Goal: Information Seeking & Learning: Learn about a topic

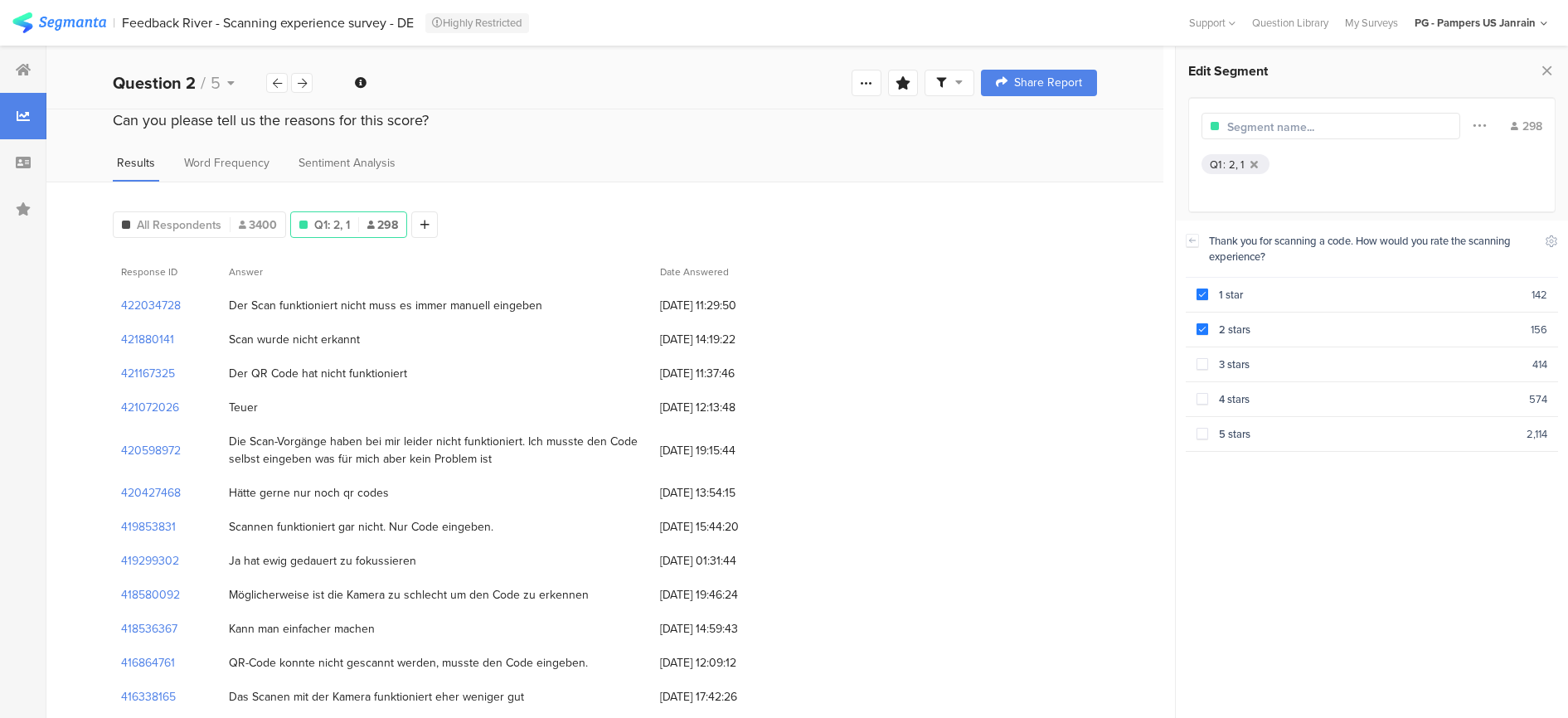
scroll to position [10693, 0]
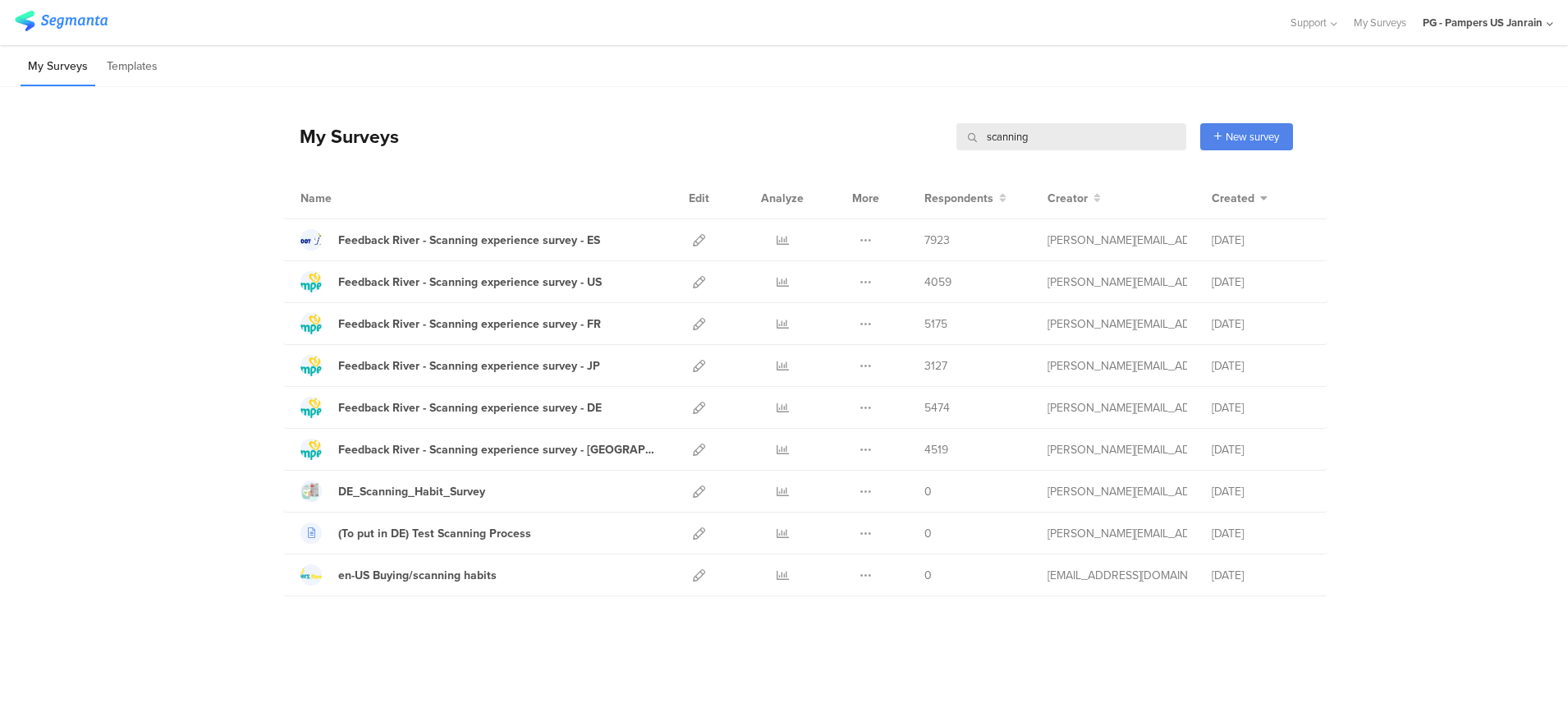
click at [1070, 143] on input "scanning" at bounding box center [1071, 137] width 230 height 27
type input "s"
type input "nps"
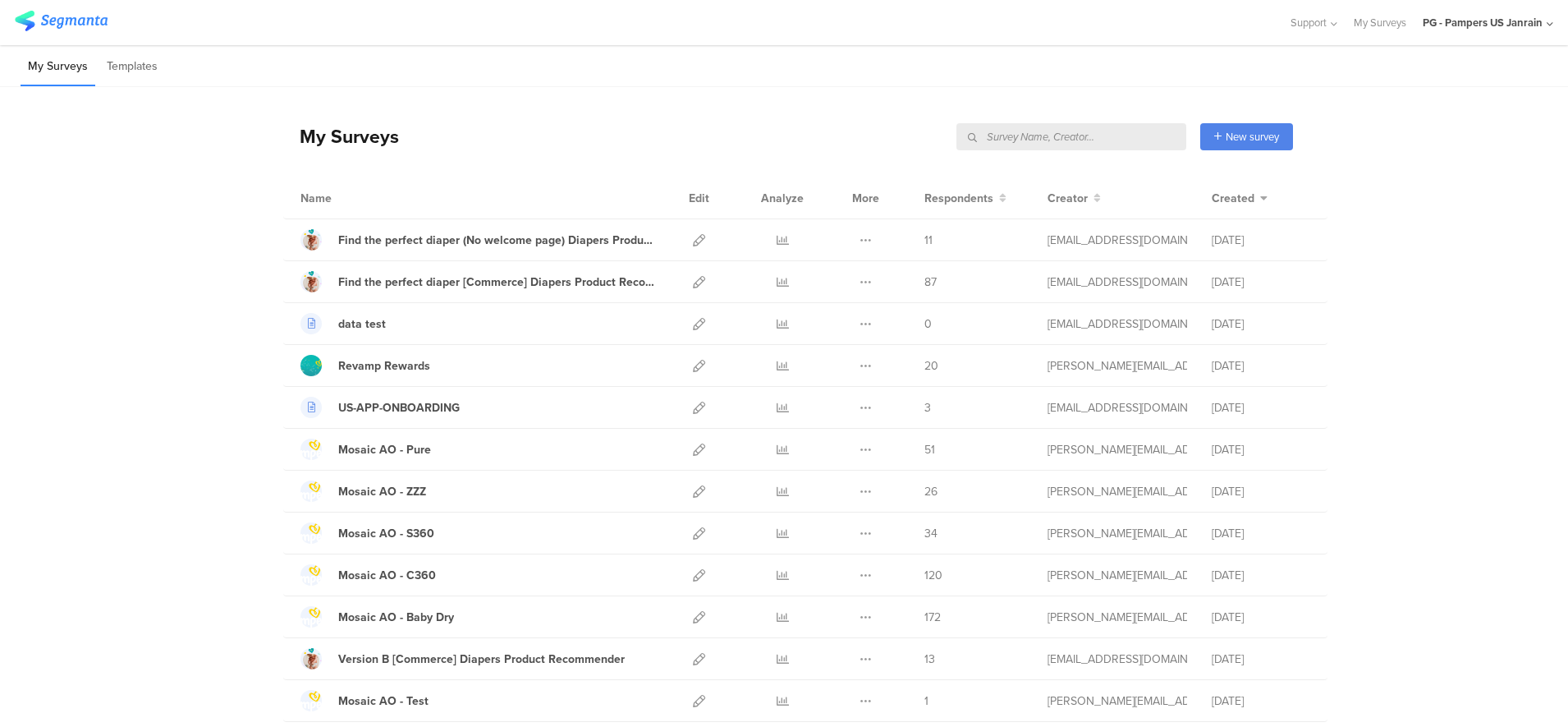
click at [1110, 129] on input "text" at bounding box center [1071, 137] width 230 height 27
type input "NPS"
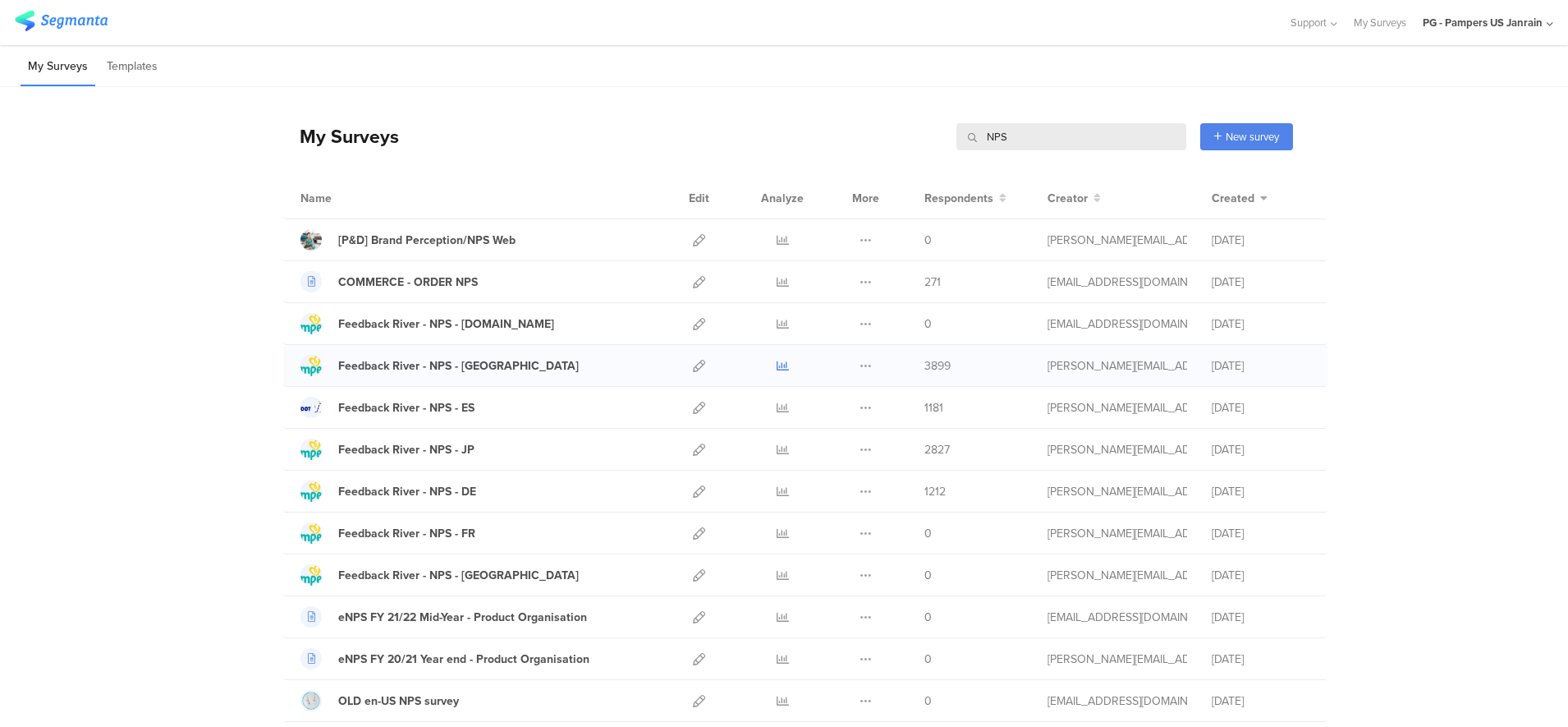
click at [776, 373] on link at bounding box center [783, 365] width 12 height 41
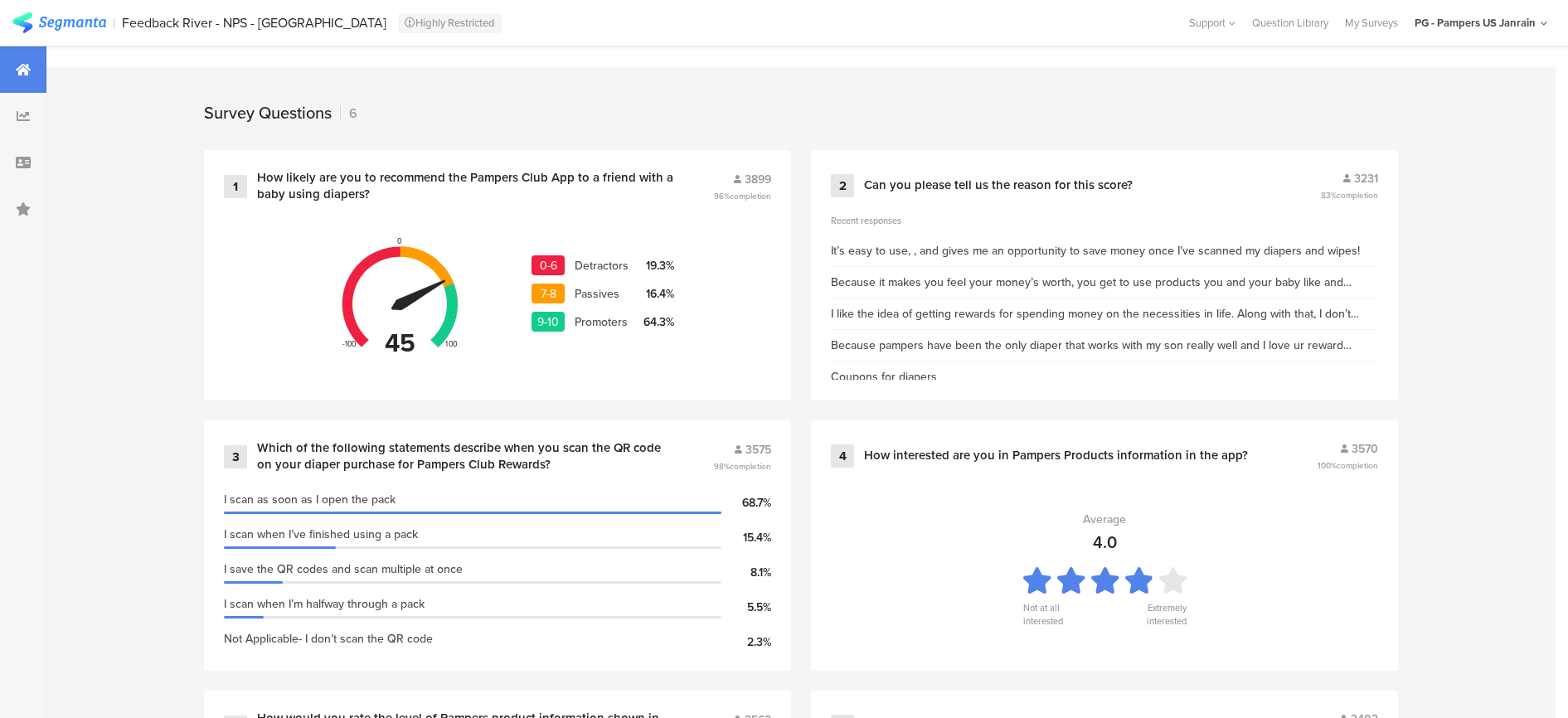
scroll to position [651, 0]
click at [465, 189] on div "How likely are you to recommend the Pampers Club App to a friend with a baby us…" at bounding box center [464, 185] width 416 height 32
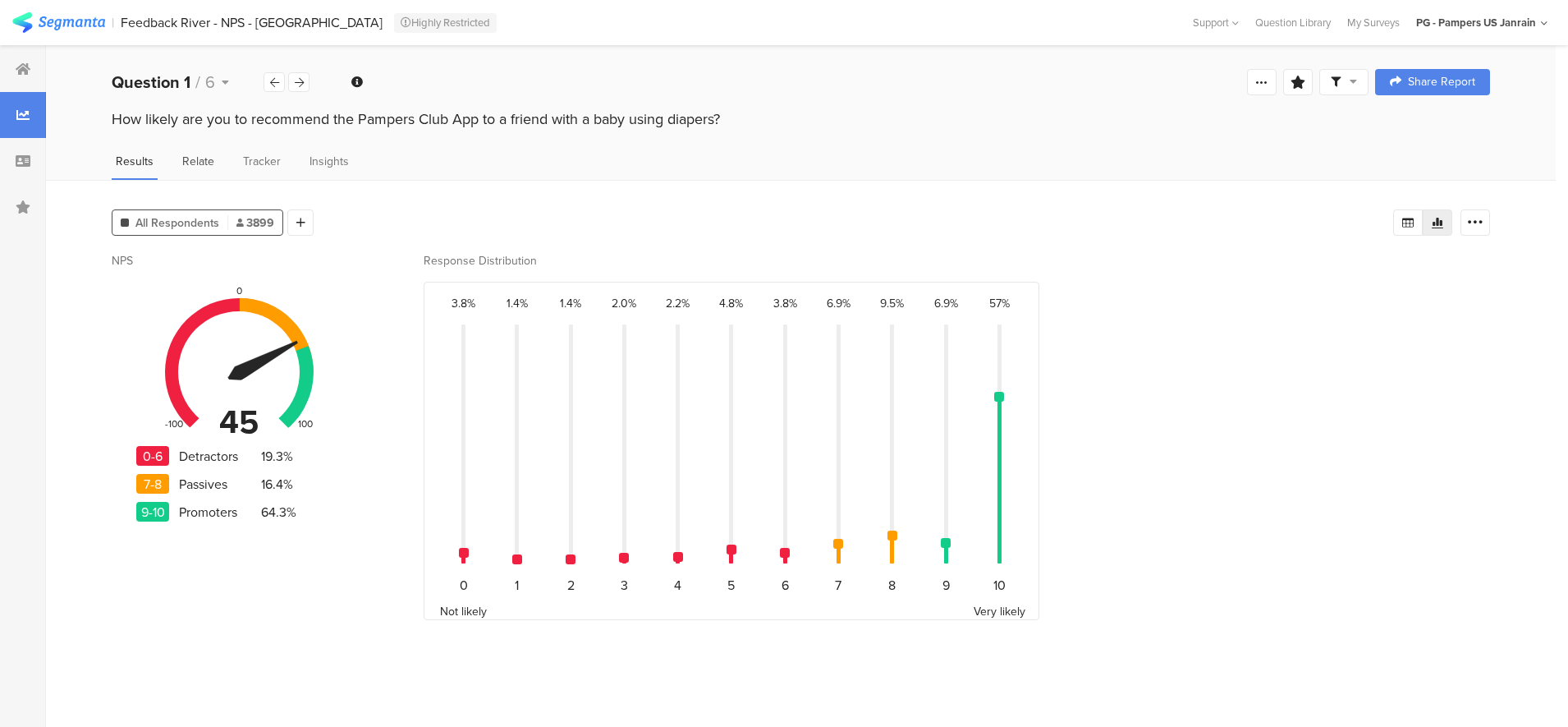
click at [207, 160] on span "Relate" at bounding box center [199, 160] width 32 height 17
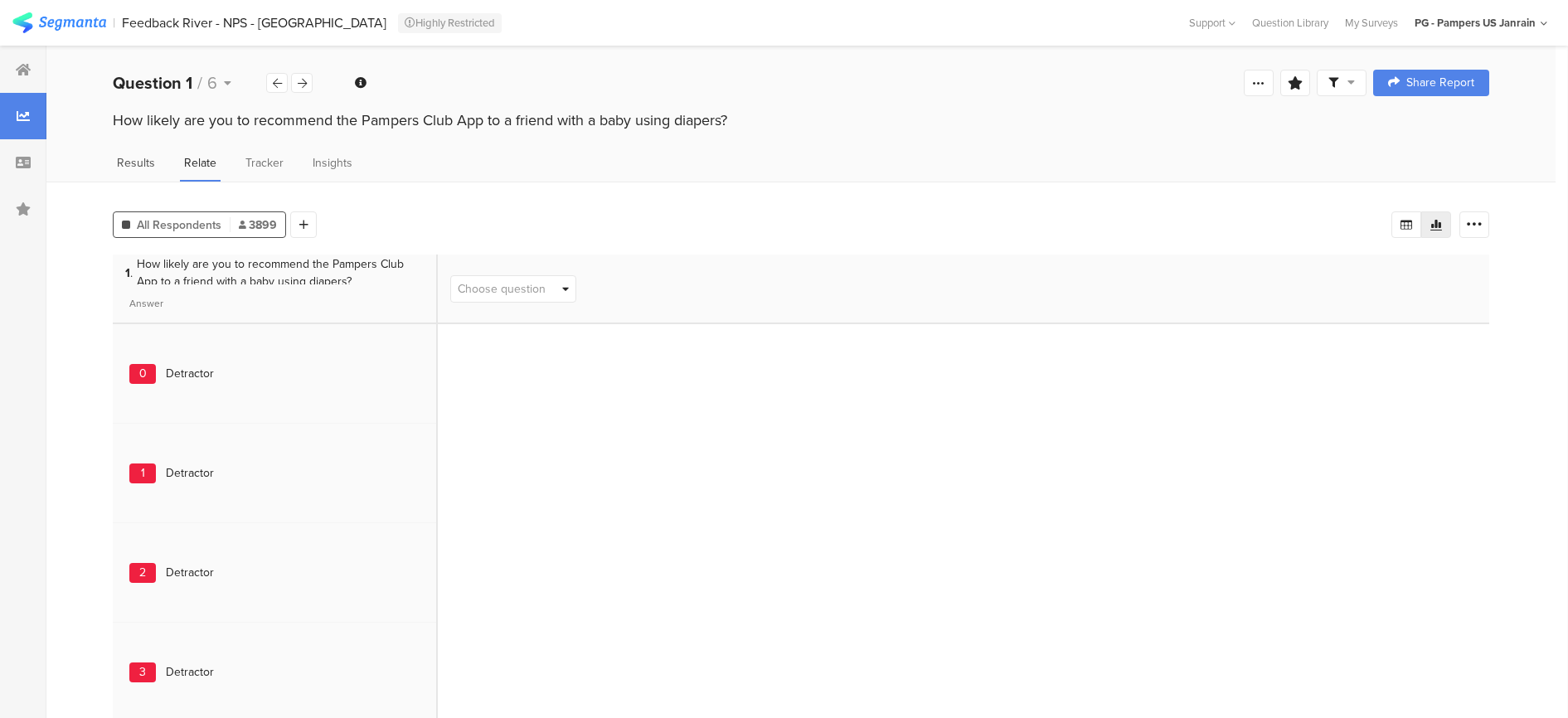
click at [149, 160] on span "Results" at bounding box center [136, 162] width 38 height 17
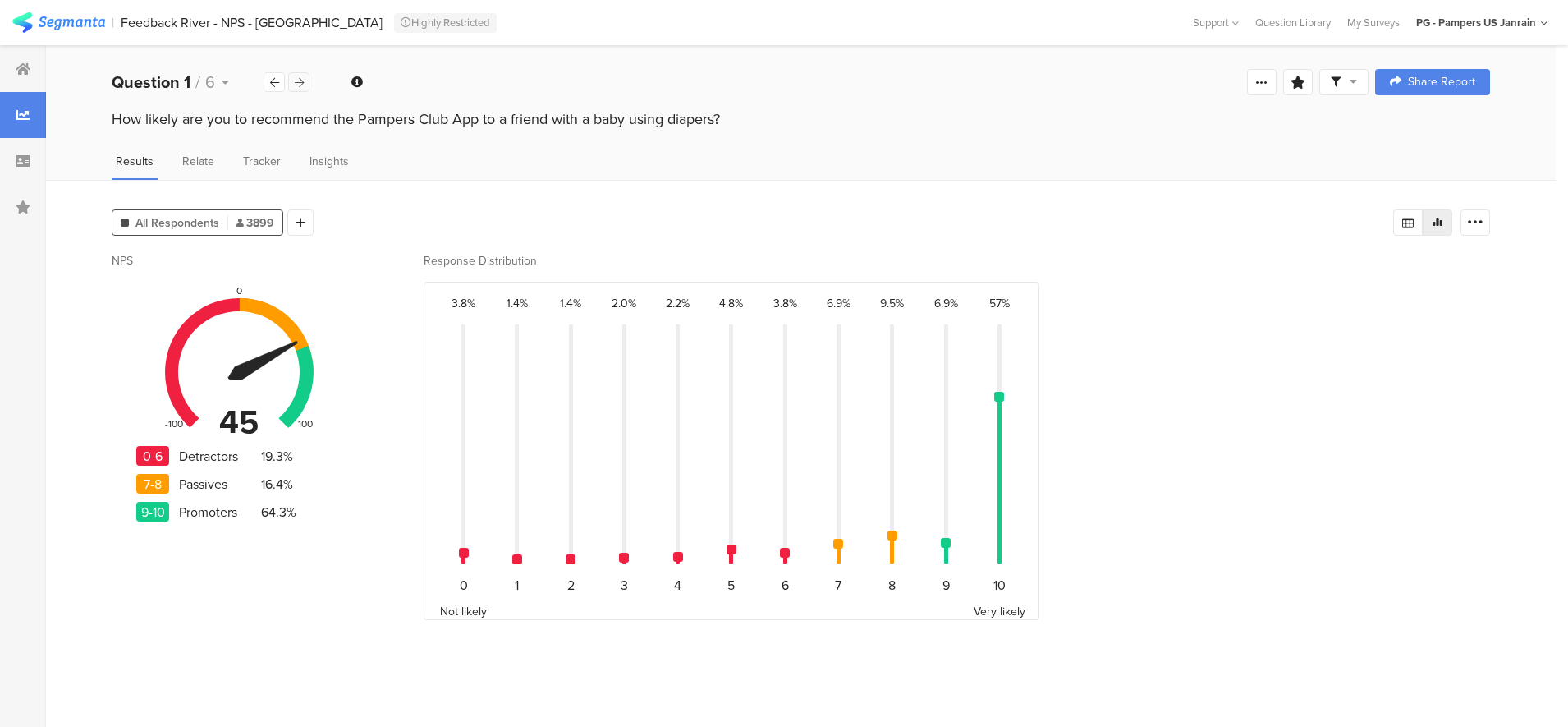
click at [300, 75] on div at bounding box center [299, 82] width 21 height 20
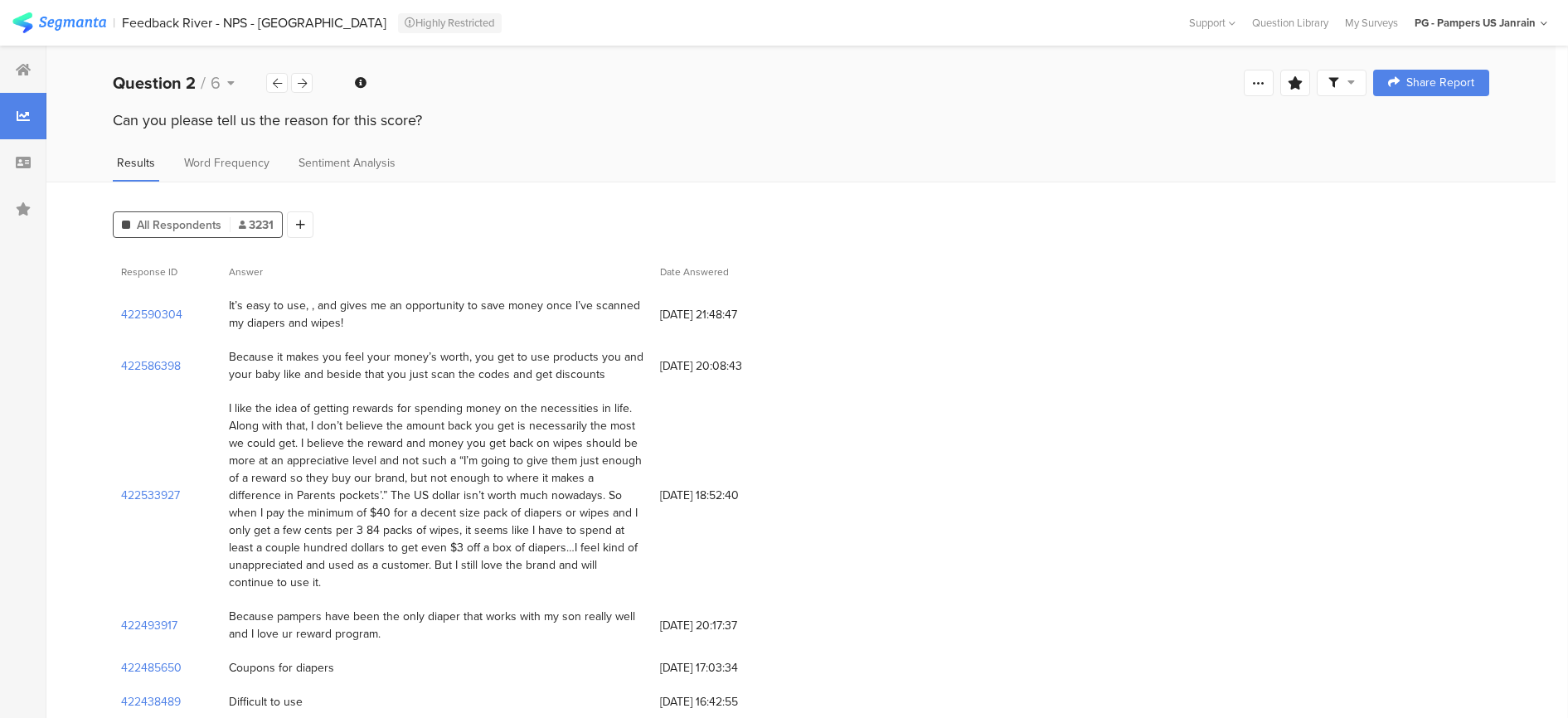
click at [1505, 27] on div "PG - Pampers US Janrain" at bounding box center [1474, 23] width 121 height 16
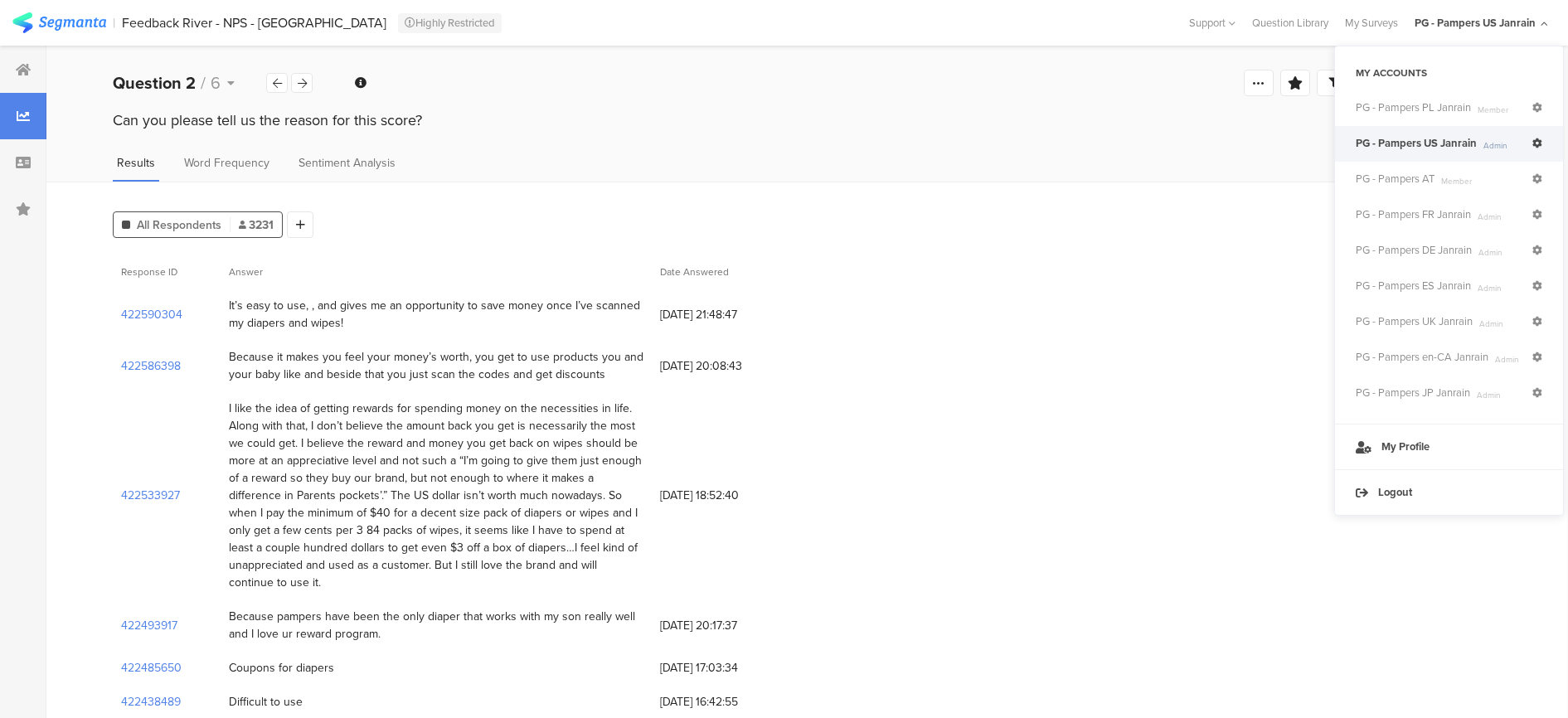
click at [1229, 276] on div "Response ID Answer Date Answered" at bounding box center [801, 271] width 1376 height 34
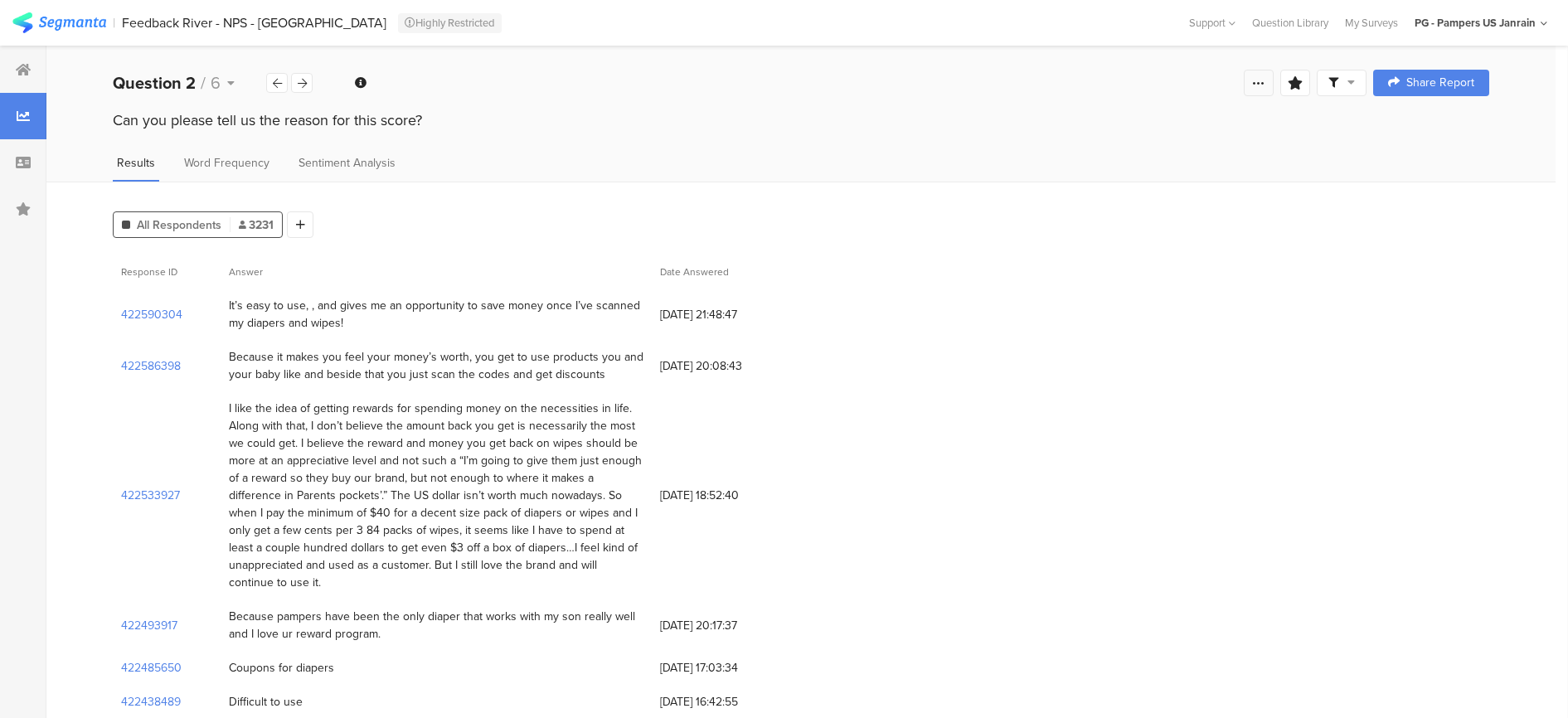
click at [1265, 84] on icon at bounding box center [1258, 82] width 13 height 13
